Goal: Navigation & Orientation: Understand site structure

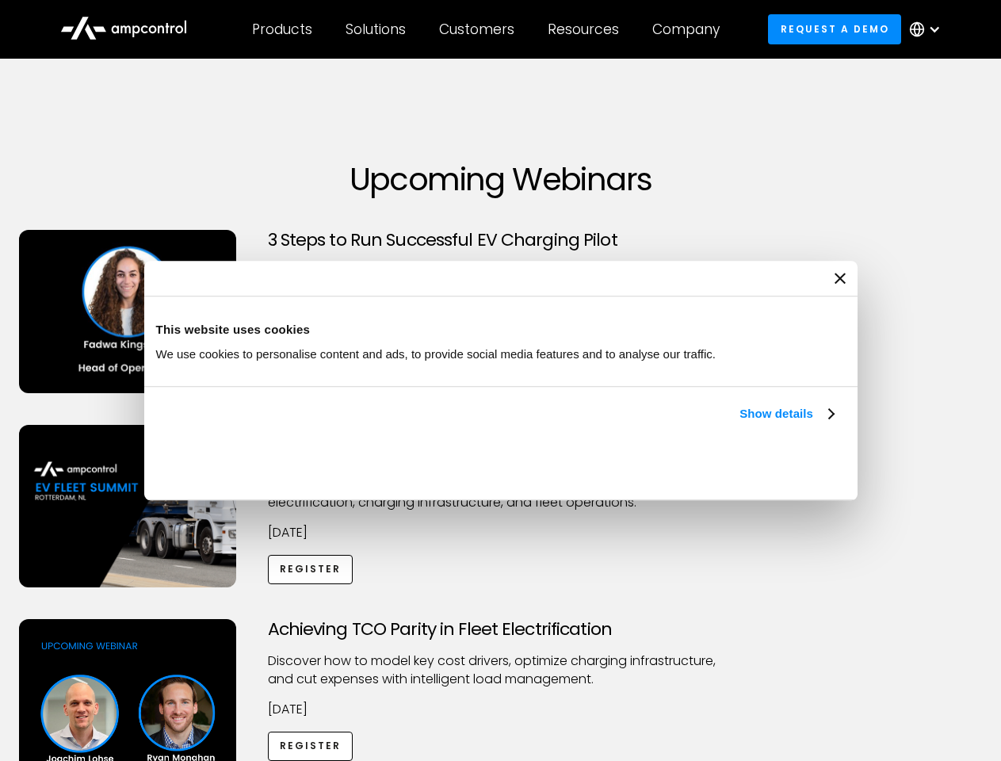
click at [740, 423] on link "Show details" at bounding box center [787, 413] width 94 height 19
click at [0, 0] on div "Necessary cookies help make a website usable by enabling basic functions like p…" at bounding box center [0, 0] width 0 height 0
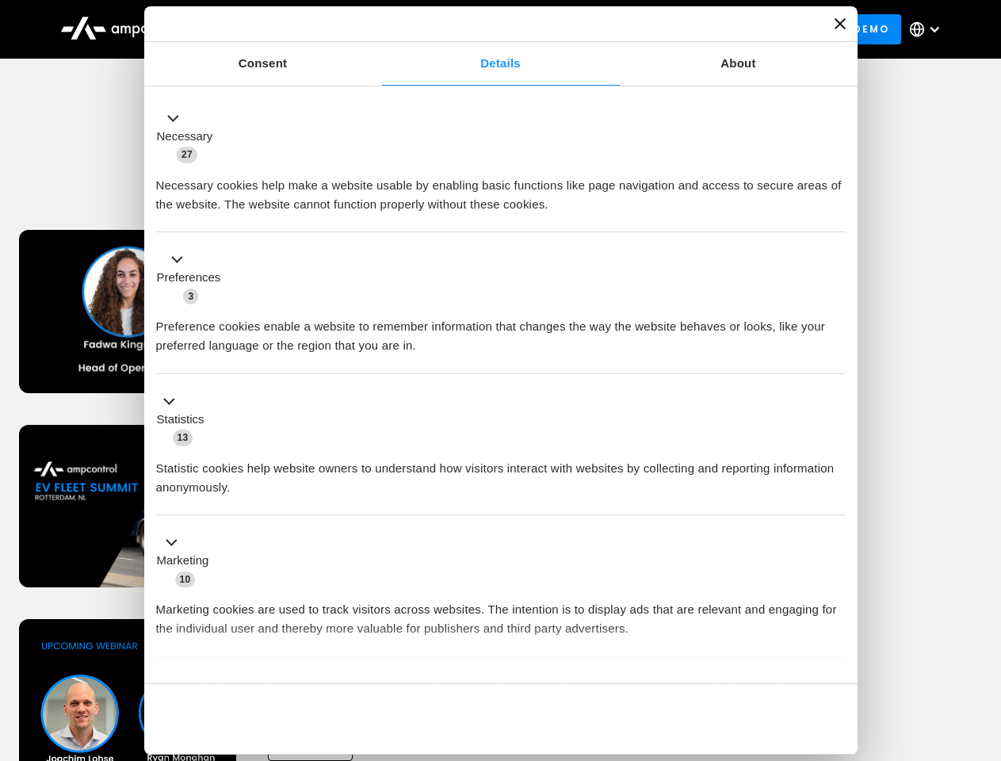
click at [984, 639] on div "Achieving TCO Parity in Fleet Electrification Discover how to model key cost dr…" at bounding box center [501, 743] width 996 height 249
click at [488, 29] on div "Customers" at bounding box center [476, 29] width 75 height 17
click at [281, 29] on div "Products" at bounding box center [282, 29] width 60 height 17
click at [377, 29] on div "Solutions" at bounding box center [376, 29] width 60 height 17
click at [480, 29] on div "Customers" at bounding box center [476, 29] width 75 height 17
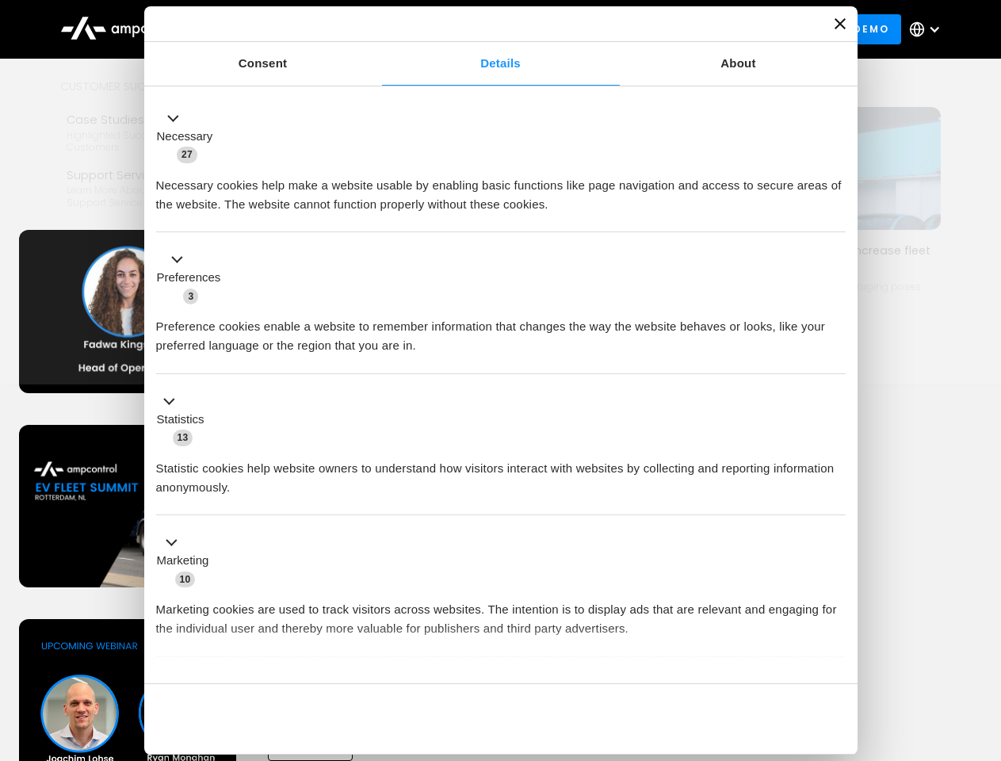
click at [587, 29] on div "Resources" at bounding box center [583, 29] width 71 height 17
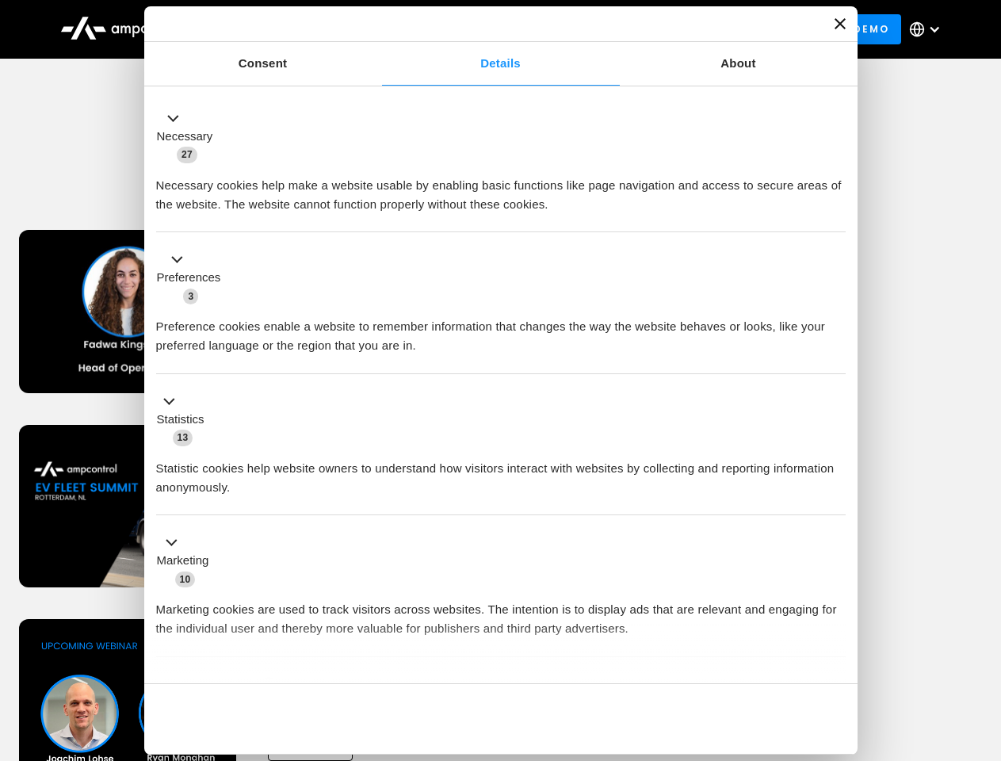
click at [691, 29] on div "Company" at bounding box center [685, 29] width 67 height 17
click at [929, 29] on div at bounding box center [934, 29] width 13 height 13
